Goal: Register for event/course

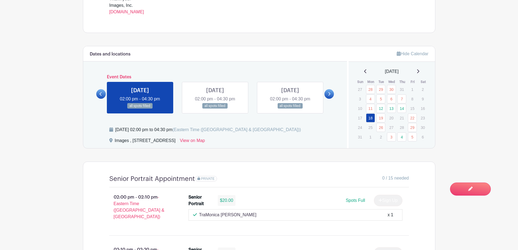
scroll to position [272, 0]
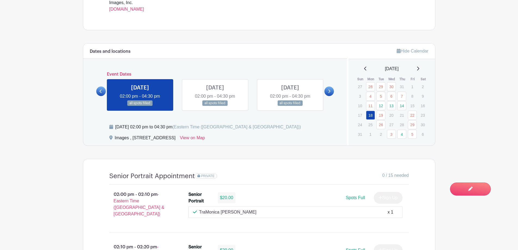
click at [418, 68] on icon at bounding box center [418, 68] width 3 height 4
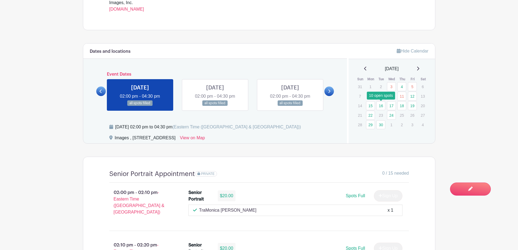
click at [381, 104] on link "16" at bounding box center [380, 105] width 9 height 9
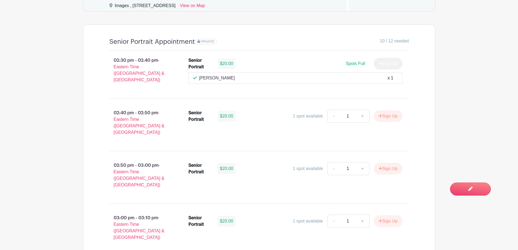
scroll to position [408, 0]
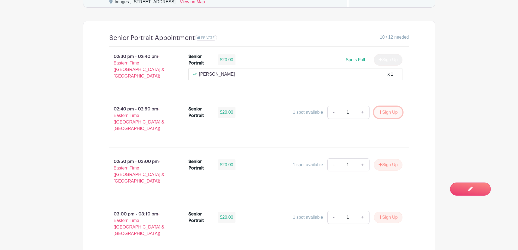
click at [393, 107] on button "Sign Up" at bounding box center [388, 112] width 29 height 11
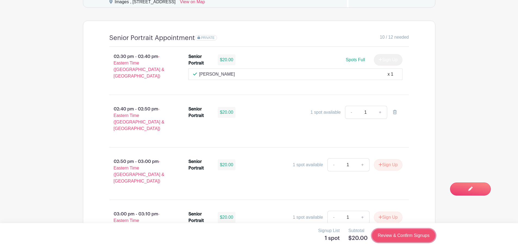
click at [402, 238] on link "Review & Confirm Signups" at bounding box center [403, 235] width 63 height 13
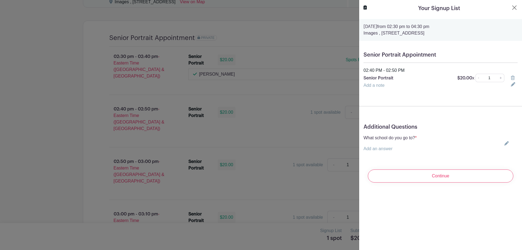
click at [505, 143] on icon at bounding box center [507, 143] width 4 height 4
click at [511, 8] on button "Close" at bounding box center [514, 7] width 7 height 7
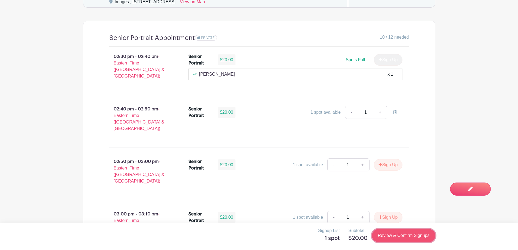
click at [410, 237] on link "Review & Confirm Signups" at bounding box center [403, 235] width 63 height 13
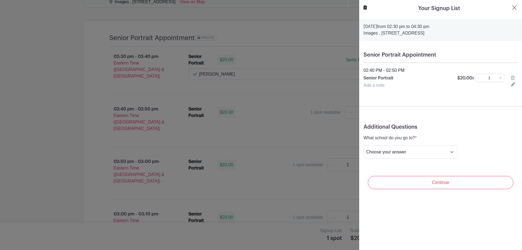
click at [511, 80] on icon at bounding box center [513, 78] width 4 height 4
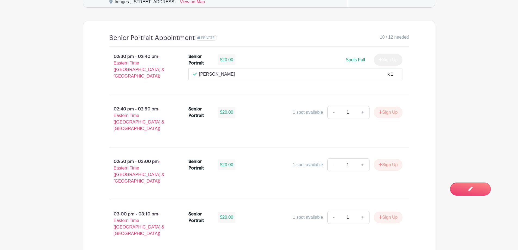
click at [20, 112] on main "Groups All Groups Images Add New Group My Signups Event Invites My account Down…" at bounding box center [259, 202] width 518 height 1220
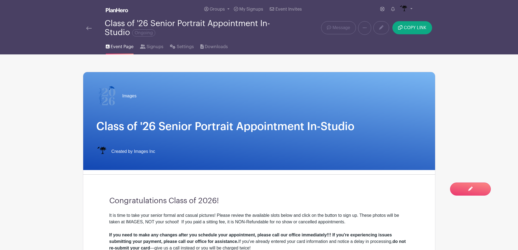
scroll to position [0, 0]
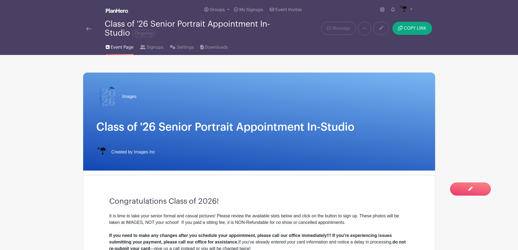
click at [90, 32] on div "Class of '26 Senior Portrait Appointment In-Studio Ongoing" at bounding box center [185, 29] width 199 height 18
click at [90, 28] on img at bounding box center [88, 29] width 5 height 4
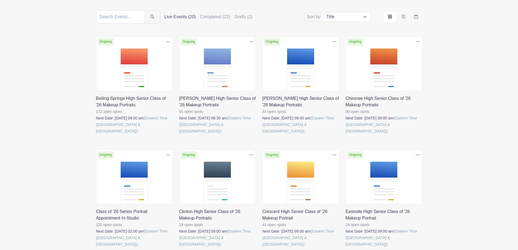
scroll to position [136, 0]
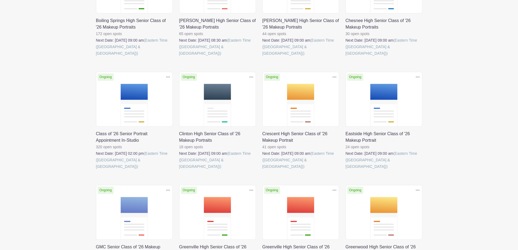
click at [96, 170] on link at bounding box center [96, 170] width 0 height 0
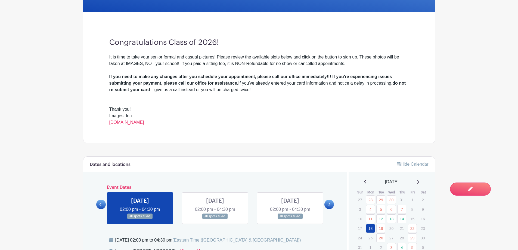
scroll to position [163, 0]
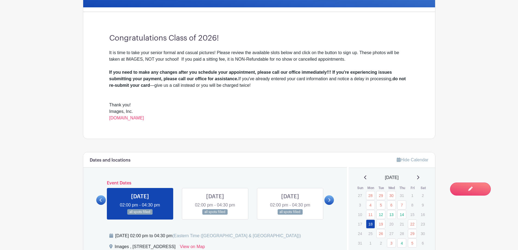
click at [419, 177] on icon at bounding box center [418, 177] width 3 height 4
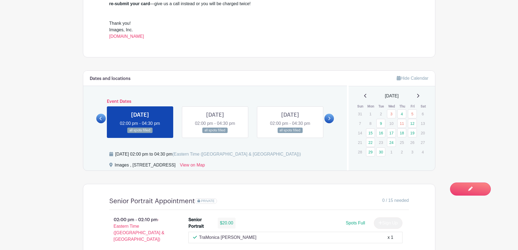
scroll to position [272, 0]
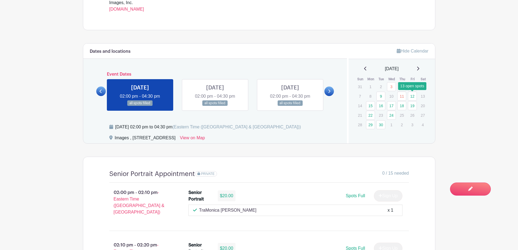
click at [410, 97] on link "12" at bounding box center [412, 96] width 9 height 9
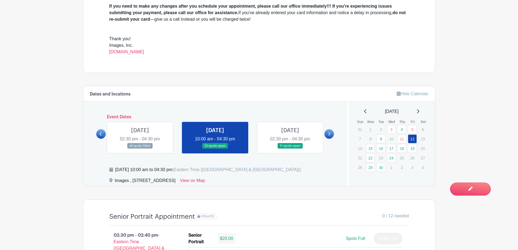
scroll to position [218, 0]
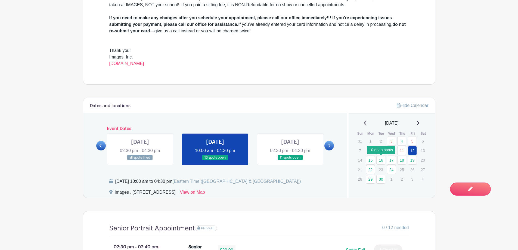
click at [379, 161] on link "16" at bounding box center [380, 160] width 9 height 9
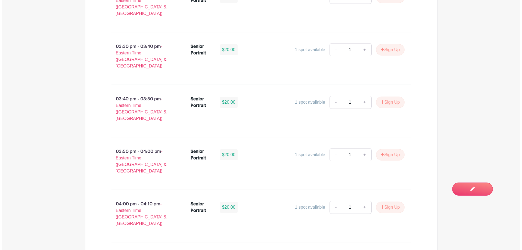
scroll to position [734, 0]
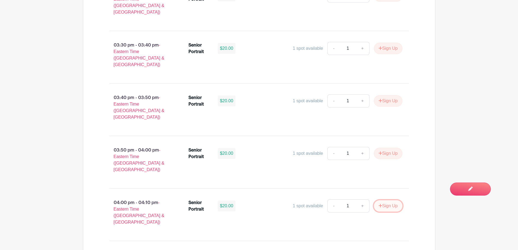
click at [394, 200] on button "Sign Up" at bounding box center [388, 205] width 29 height 11
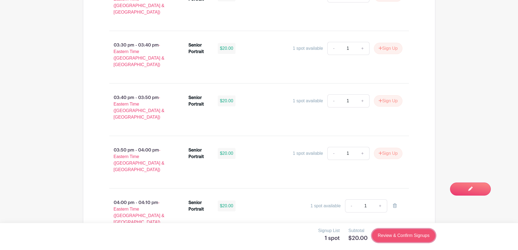
click at [418, 235] on link "Review & Confirm Signups" at bounding box center [403, 235] width 63 height 13
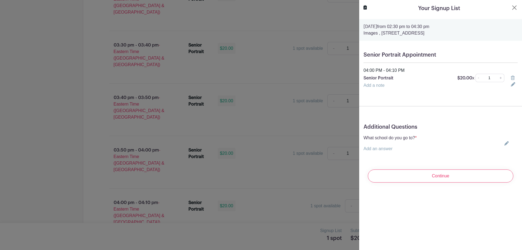
click at [505, 143] on icon at bounding box center [507, 143] width 4 height 4
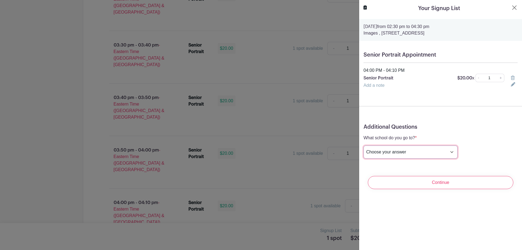
click at [429, 155] on select "Choose your answer [GEOGRAPHIC_DATA] High [PERSON_NAME] High [PERSON_NAME] High…" at bounding box center [411, 152] width 94 height 13
select select "3953"
click at [364, 146] on select "Choose your answer [GEOGRAPHIC_DATA] High [PERSON_NAME] High [PERSON_NAME] High…" at bounding box center [411, 152] width 94 height 13
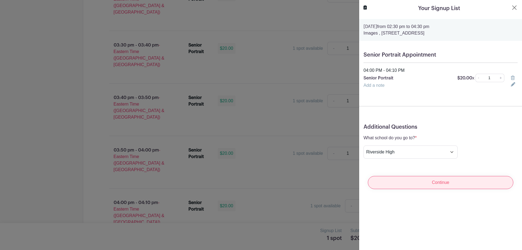
click at [424, 177] on input "Continue" at bounding box center [441, 182] width 146 height 13
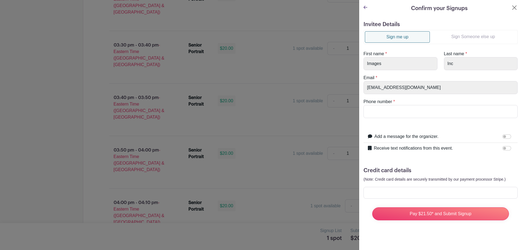
click at [472, 38] on link "Sign Someone else up" at bounding box center [473, 36] width 87 height 11
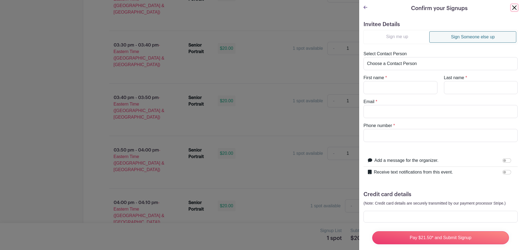
click at [512, 5] on button "Close" at bounding box center [514, 7] width 7 height 7
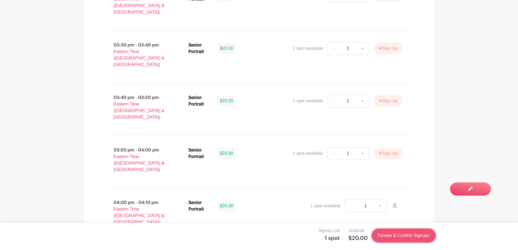
click at [402, 239] on link "Review & Confirm Signups" at bounding box center [403, 235] width 63 height 13
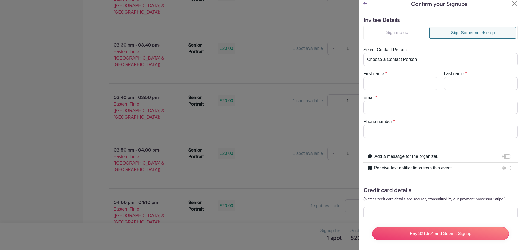
scroll to position [0, 0]
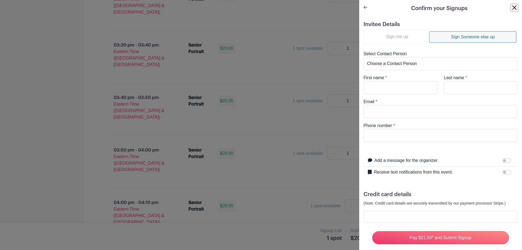
click at [511, 7] on button "Close" at bounding box center [514, 7] width 7 height 7
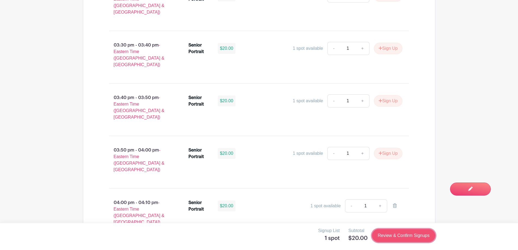
click at [396, 234] on link "Review & Confirm Signups" at bounding box center [403, 235] width 63 height 13
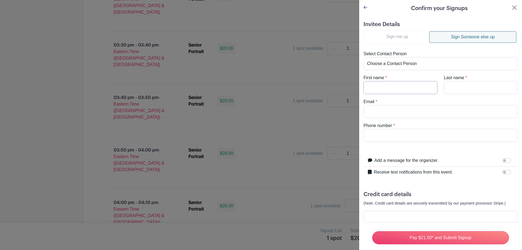
click at [385, 91] on input "First name" at bounding box center [401, 87] width 74 height 13
type input "[PERSON_NAME]"
type input "[EMAIL_ADDRESS][DOMAIN_NAME]"
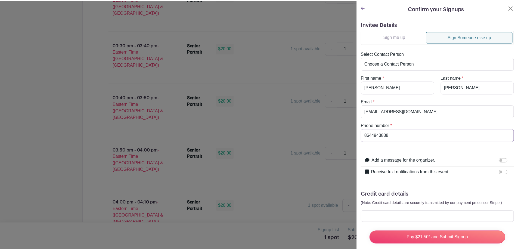
scroll to position [11, 0]
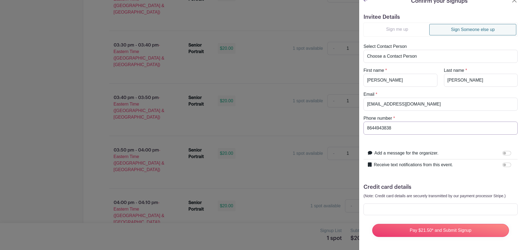
type input "8644943838"
click at [503, 163] on input "Receive text notifications from this event." at bounding box center [507, 165] width 9 height 4
checkbox input "true"
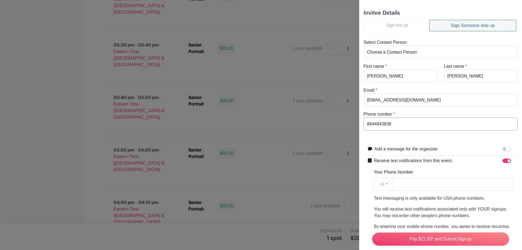
drag, startPoint x: 404, startPoint y: 127, endPoint x: 342, endPoint y: 131, distance: 62.4
paste input "8644943838"
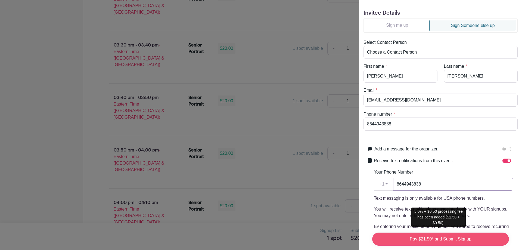
type input "8644943838"
click at [423, 233] on input "Pay $21.50* and Submit Signup" at bounding box center [440, 239] width 137 height 13
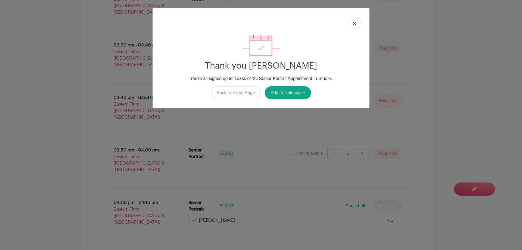
click at [357, 22] on link at bounding box center [354, 24] width 13 height 14
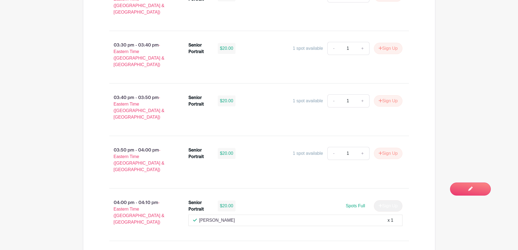
drag, startPoint x: 234, startPoint y: 165, endPoint x: 203, endPoint y: 164, distance: 30.5
click at [203, 217] on div "[PERSON_NAME] x 1" at bounding box center [295, 220] width 205 height 7
click at [236, 217] on div "[PERSON_NAME] x 1" at bounding box center [295, 220] width 205 height 7
drag, startPoint x: 236, startPoint y: 166, endPoint x: 206, endPoint y: 169, distance: 30.0
click at [206, 215] on div "[PERSON_NAME] x 1" at bounding box center [296, 220] width 214 height 11
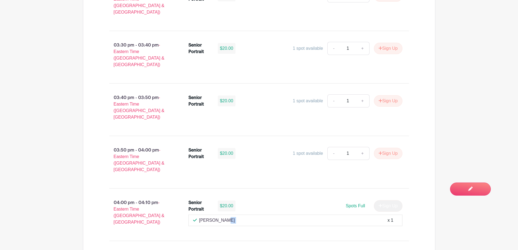
click at [273, 217] on div "[PERSON_NAME] x 1" at bounding box center [295, 220] width 205 height 7
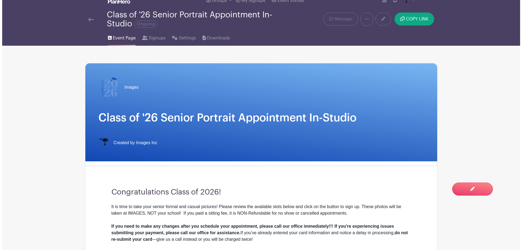
scroll to position [0, 0]
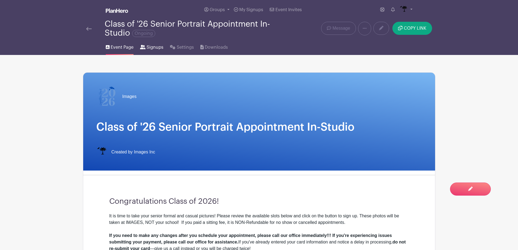
click at [151, 50] on span "Signups" at bounding box center [155, 47] width 17 height 7
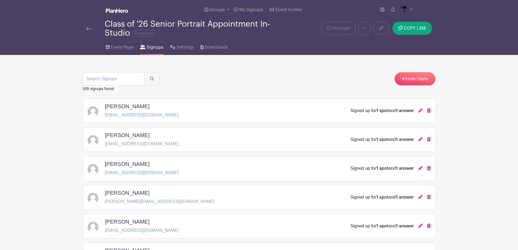
click at [124, 87] on div "935 signups found" at bounding box center [259, 88] width 353 height 7
click at [121, 79] on input "search" at bounding box center [113, 78] width 61 height 13
paste input "[PERSON_NAME]"
type input "[PERSON_NAME]"
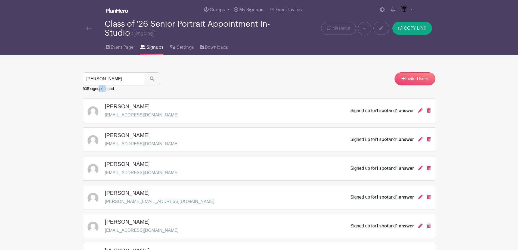
click at [149, 83] on button "submit" at bounding box center [152, 78] width 16 height 13
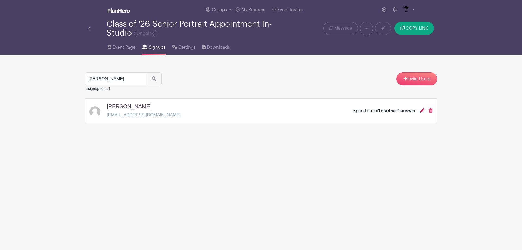
click at [424, 111] on icon at bounding box center [422, 110] width 4 height 4
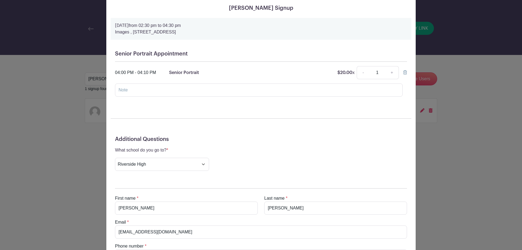
scroll to position [10, 0]
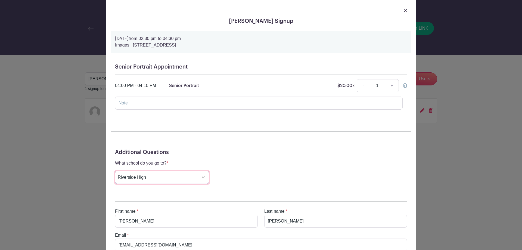
click at [179, 177] on select "Choose your answer [GEOGRAPHIC_DATA] High [PERSON_NAME] High [PERSON_NAME] High…" at bounding box center [162, 177] width 94 height 13
select select "3950"
click at [115, 171] on select "Choose your answer [GEOGRAPHIC_DATA] High [PERSON_NAME] High [PERSON_NAME] High…" at bounding box center [162, 177] width 94 height 13
click at [233, 175] on div "What school do you go to? * Choose your answer [GEOGRAPHIC_DATA] High [PERSON_N…" at bounding box center [261, 172] width 292 height 24
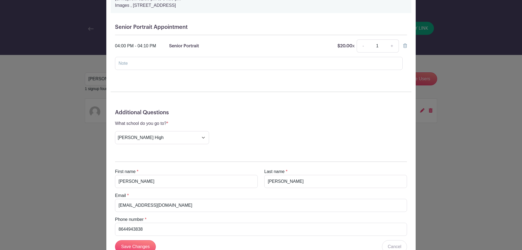
scroll to position [91, 0]
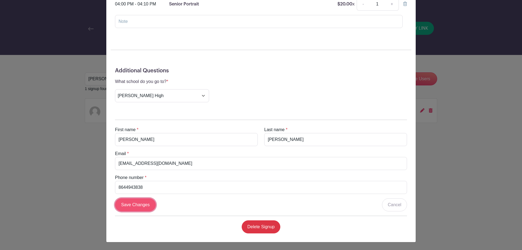
click at [132, 205] on input "Save Changes" at bounding box center [135, 204] width 41 height 13
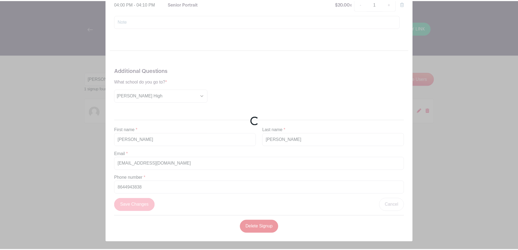
scroll to position [41, 0]
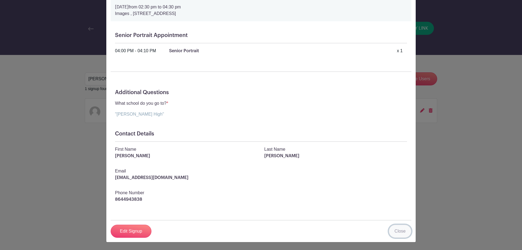
click at [399, 235] on link "Close" at bounding box center [400, 231] width 23 height 13
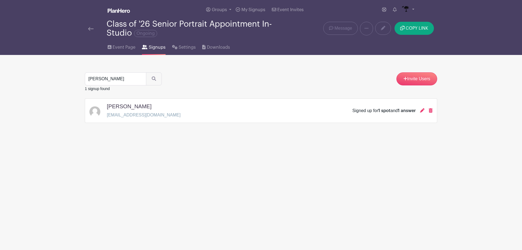
click at [93, 29] on img at bounding box center [90, 29] width 5 height 4
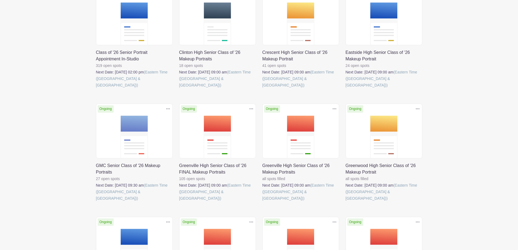
scroll to position [218, 0]
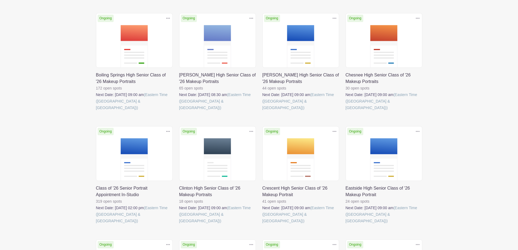
click at [96, 224] on link at bounding box center [96, 224] width 0 height 0
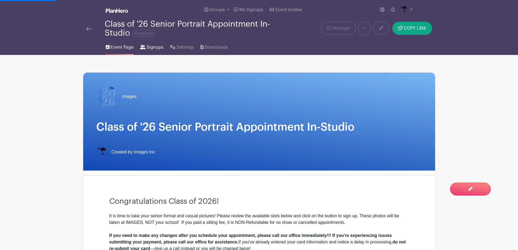
click at [156, 49] on span "Signups" at bounding box center [155, 47] width 17 height 7
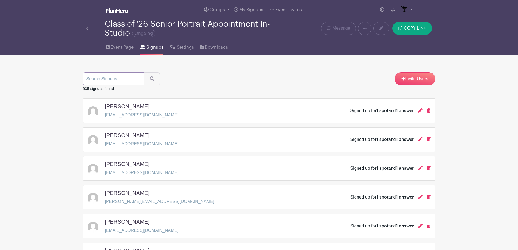
click at [128, 77] on input "search" at bounding box center [113, 78] width 61 height 13
paste input "[PERSON_NAME]"
type input "[PERSON_NAME]"
click at [154, 79] on button "submit" at bounding box center [152, 78] width 16 height 13
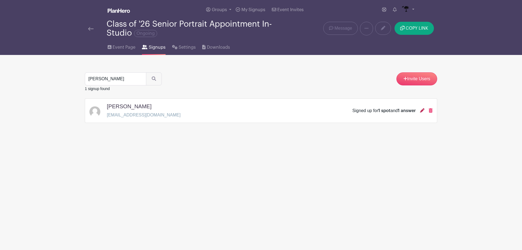
click at [420, 112] on icon at bounding box center [422, 110] width 4 height 4
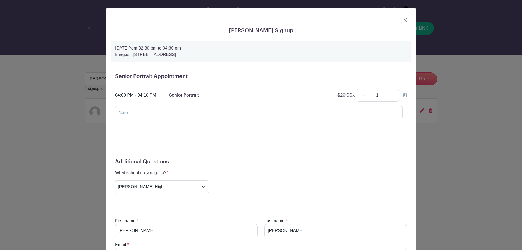
click at [404, 19] on img at bounding box center [405, 19] width 3 height 3
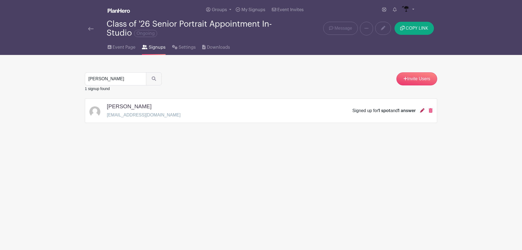
click at [423, 109] on icon at bounding box center [422, 110] width 4 height 4
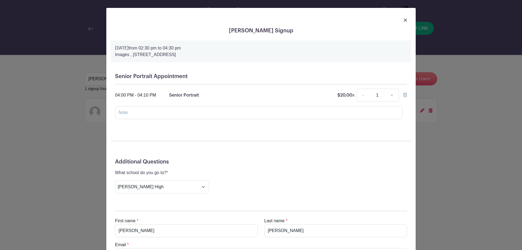
click at [405, 18] on link at bounding box center [405, 20] width 3 height 7
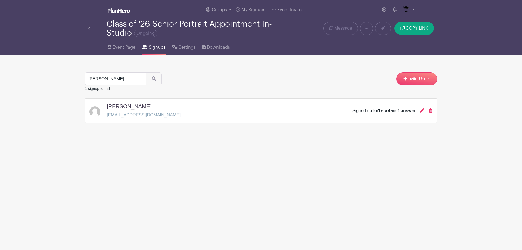
click at [87, 28] on div "Class of '26 Senior Portrait Appointment In-Studio Ongoing" at bounding box center [188, 29] width 206 height 18
click at [91, 27] on img at bounding box center [90, 29] width 5 height 4
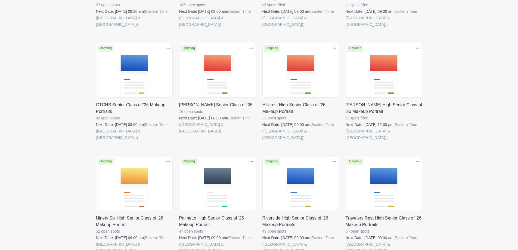
scroll to position [412, 0]
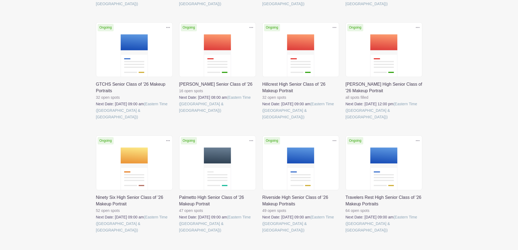
click at [263, 233] on link at bounding box center [263, 233] width 0 height 0
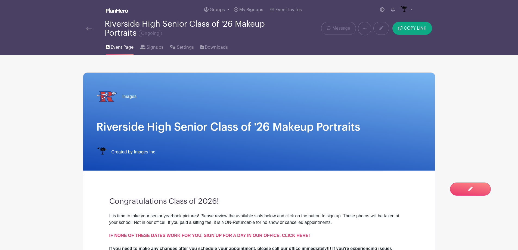
click at [88, 29] on img at bounding box center [88, 29] width 5 height 4
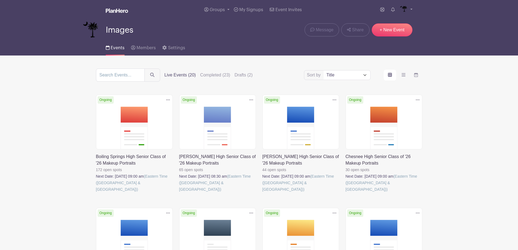
scroll to position [136, 0]
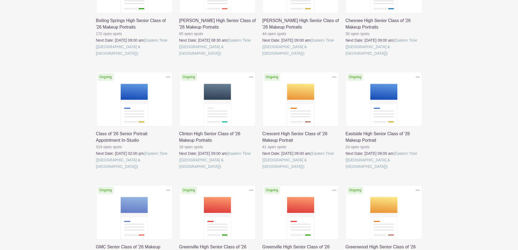
click at [96, 170] on link at bounding box center [96, 170] width 0 height 0
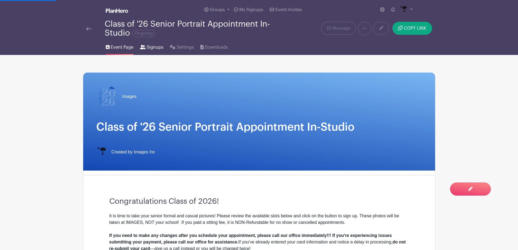
click at [157, 52] on link "Signups" at bounding box center [151, 46] width 23 height 17
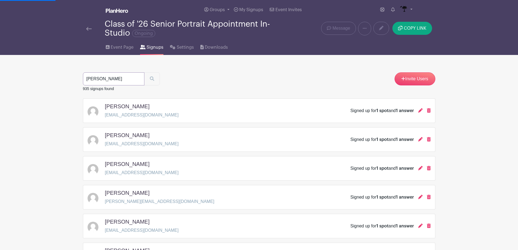
click at [122, 80] on input "[PERSON_NAME]" at bounding box center [113, 78] width 61 height 13
click at [122, 80] on input "search" at bounding box center [113, 78] width 61 height 13
type input "[PERSON_NAME]"
click at [152, 80] on icon "submit" at bounding box center [152, 78] width 4 height 4
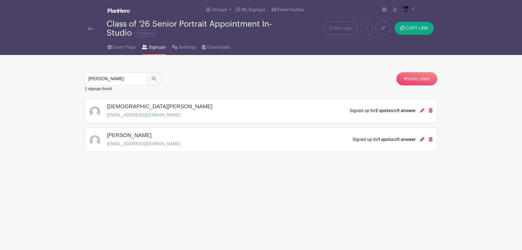
click at [423, 140] on icon at bounding box center [422, 139] width 4 height 4
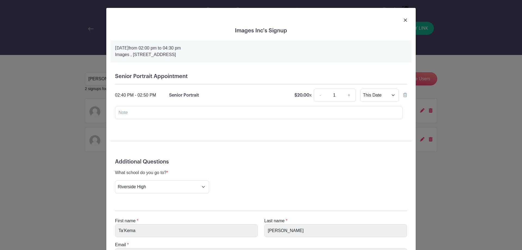
click at [404, 21] on img at bounding box center [405, 19] width 3 height 3
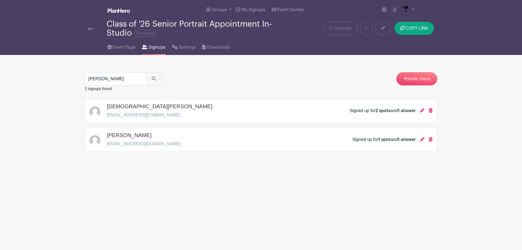
click at [89, 27] on img at bounding box center [90, 29] width 5 height 4
